Goal: Find specific page/section: Find specific page/section

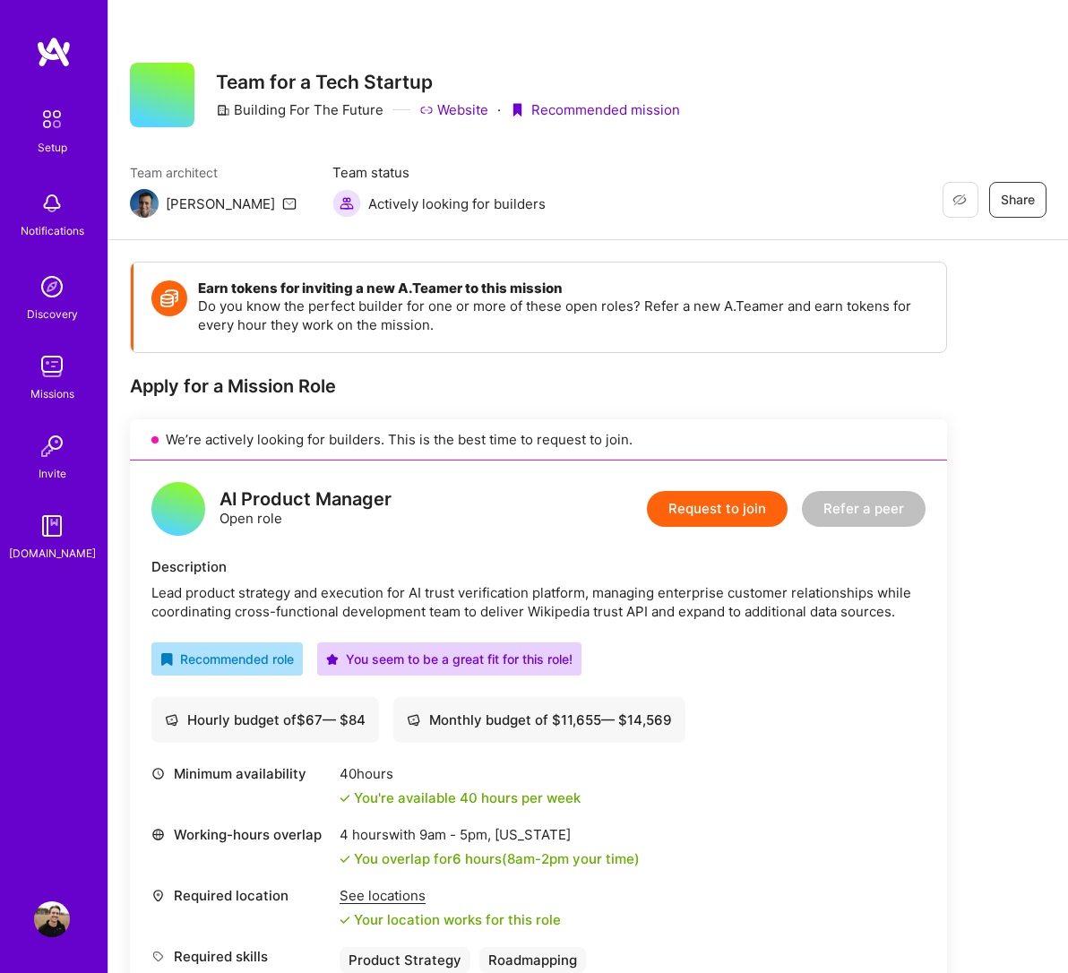
click at [45, 370] on img at bounding box center [52, 367] width 36 height 36
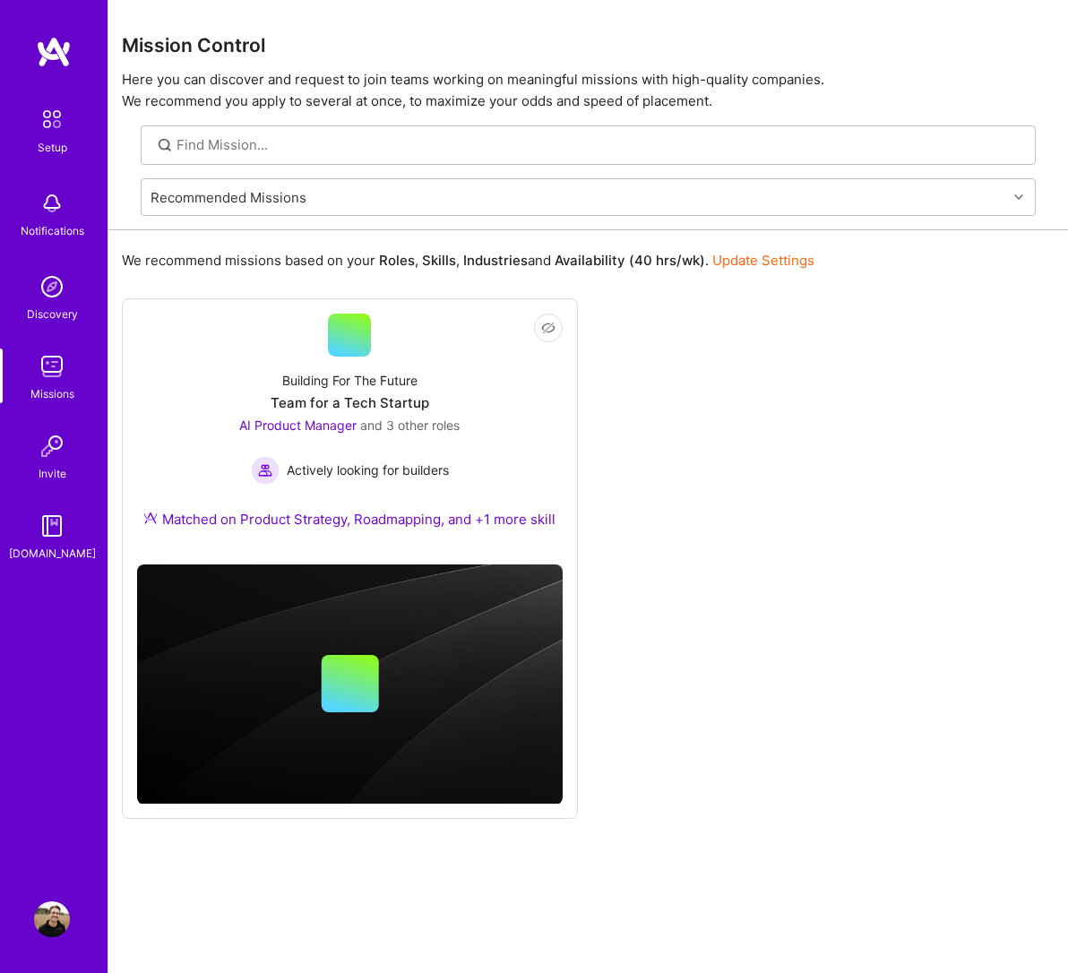
click at [393, 125] on div at bounding box center [588, 144] width 895 height 39
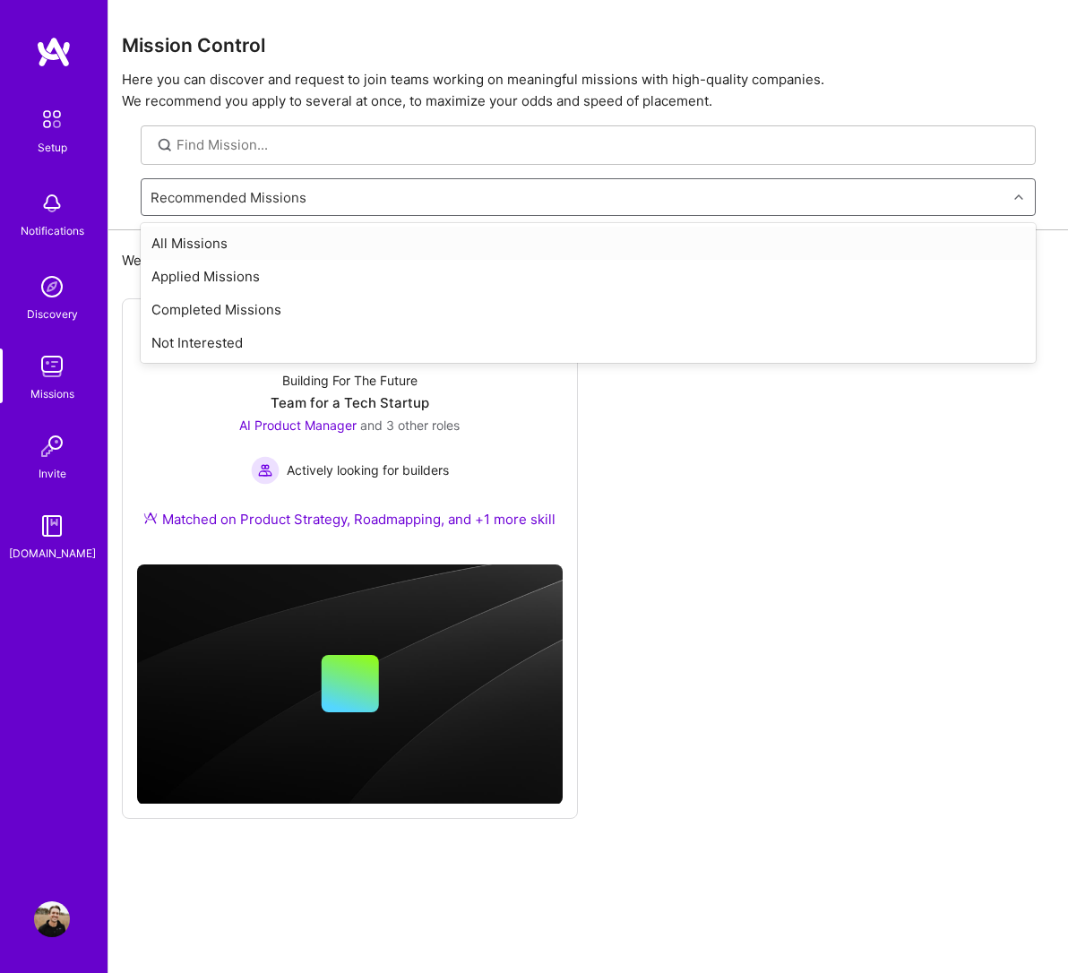
click at [355, 186] on div "Recommended Missions" at bounding box center [575, 197] width 866 height 36
click at [218, 235] on div "All Missions" at bounding box center [588, 243] width 895 height 33
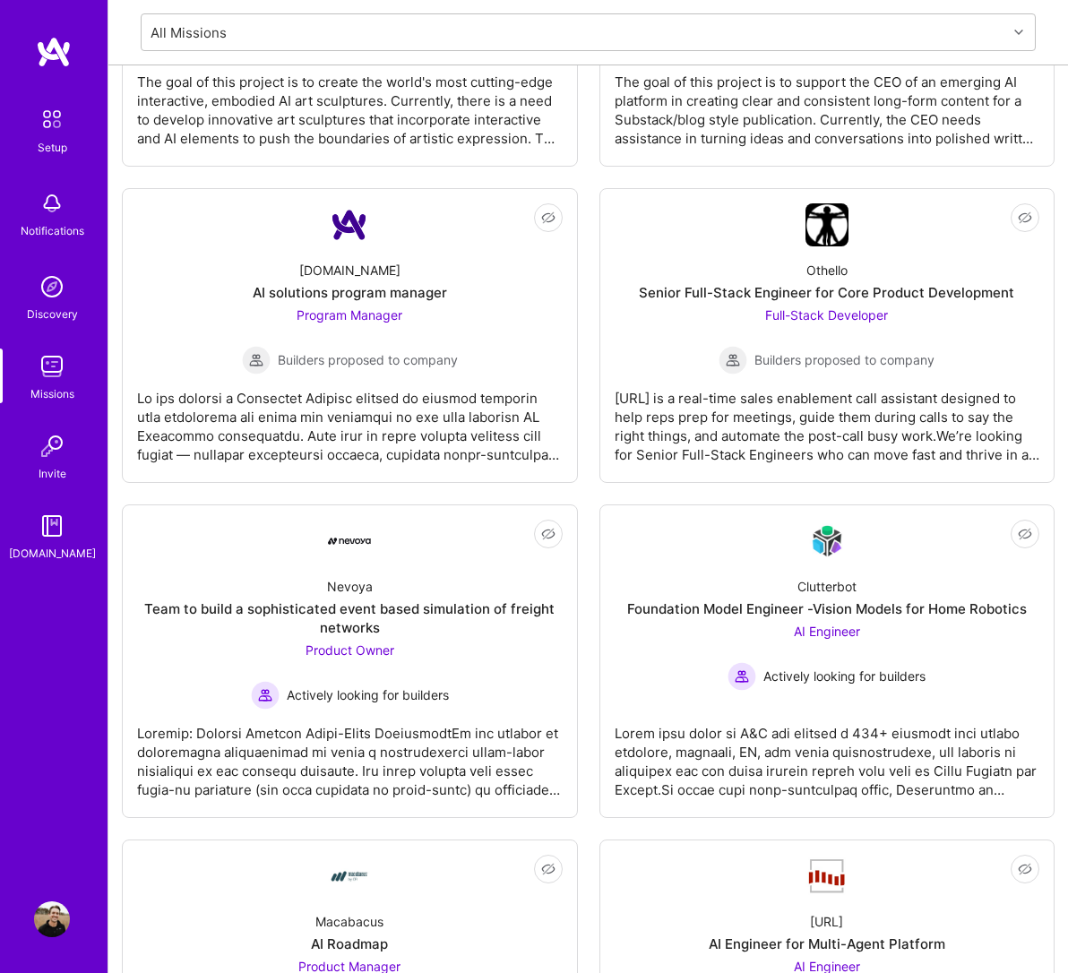
scroll to position [3354, 0]
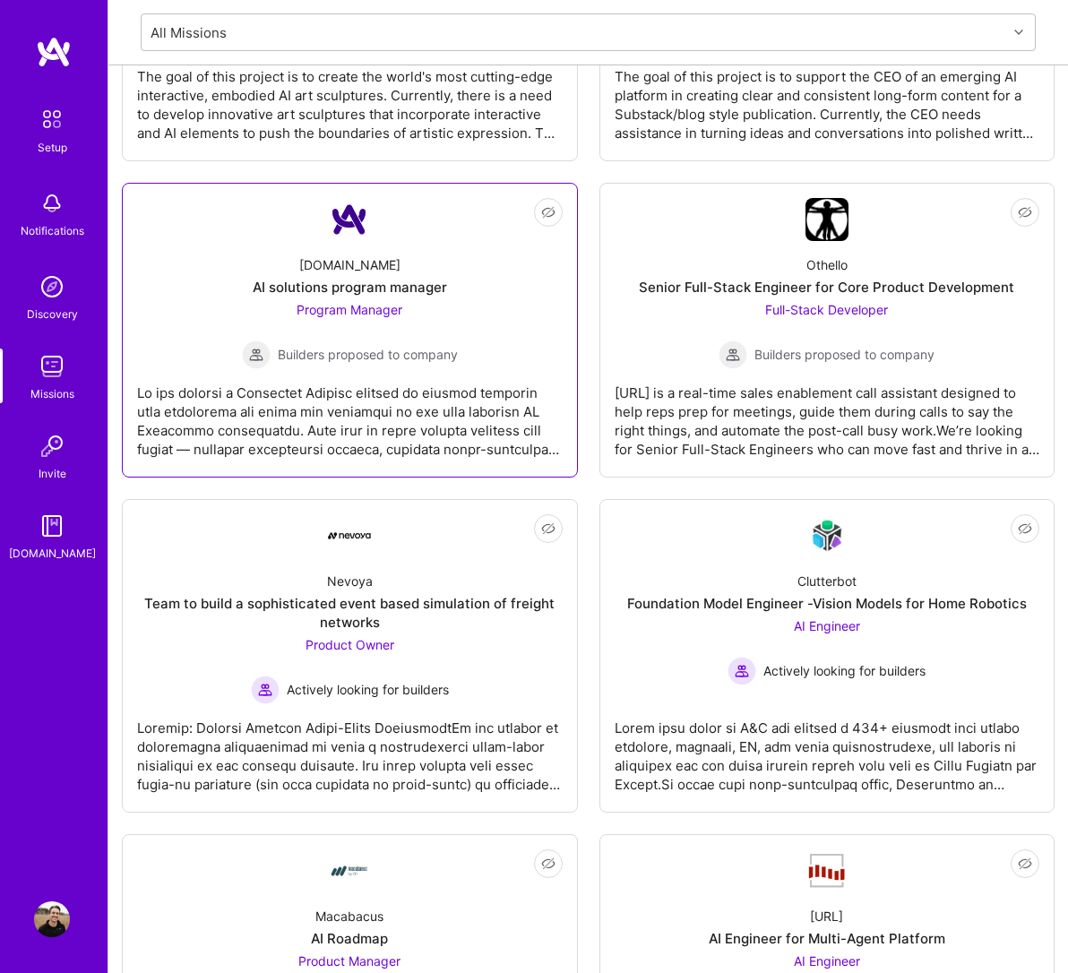
click at [448, 342] on div "Builders proposed to company" at bounding box center [350, 355] width 216 height 29
